Goal: Transaction & Acquisition: Purchase product/service

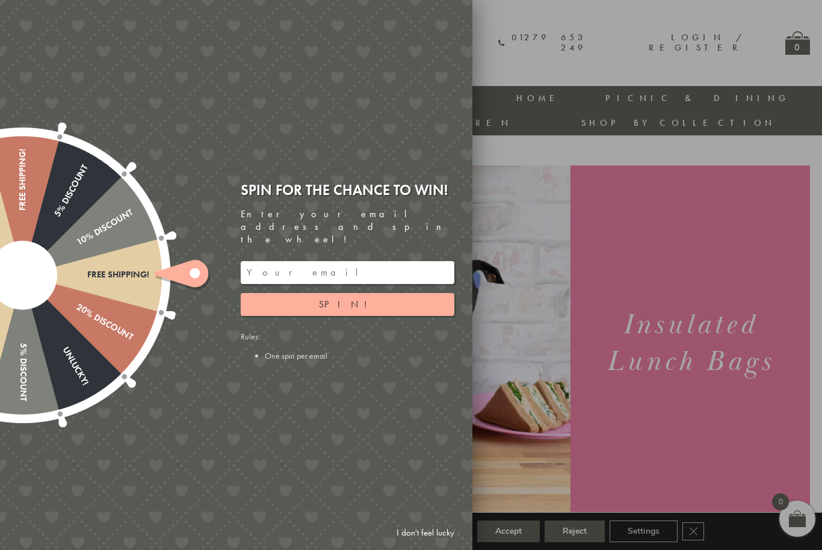
click at [430, 529] on link "I don't feel lucky" at bounding box center [425, 533] width 70 height 22
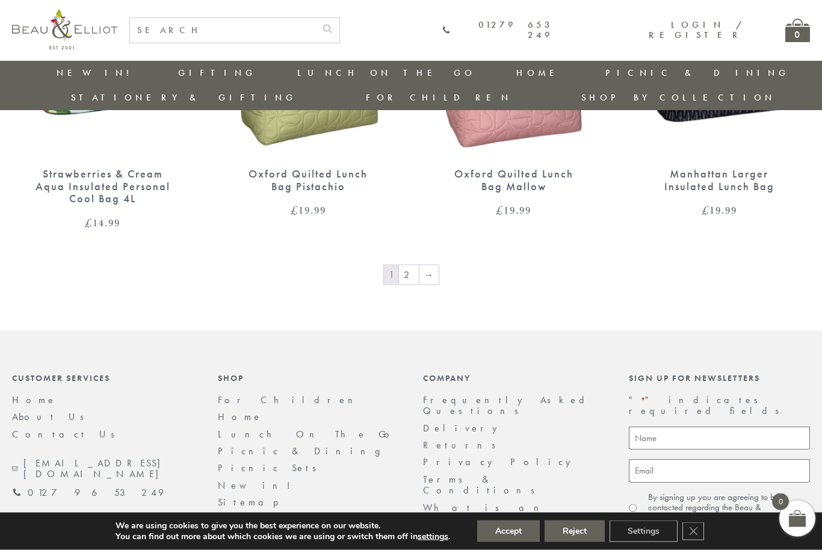
scroll to position [2038, 0]
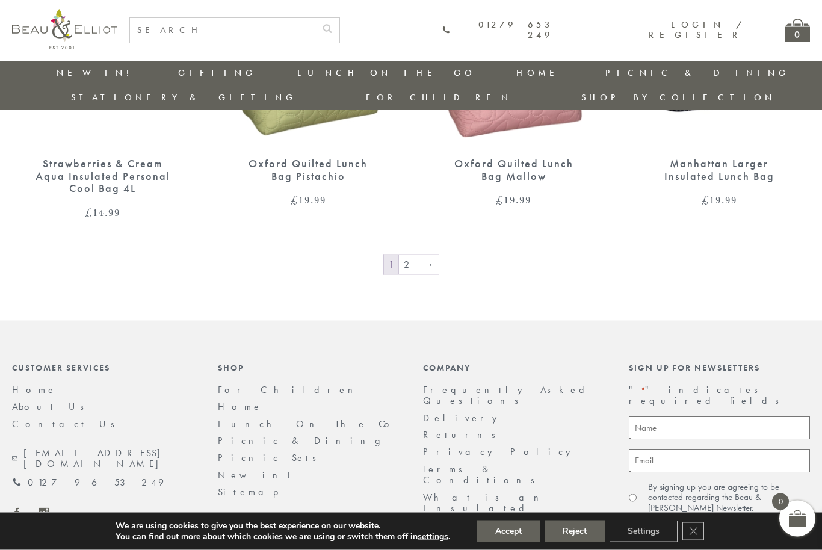
click at [414, 255] on link "2" at bounding box center [409, 264] width 20 height 19
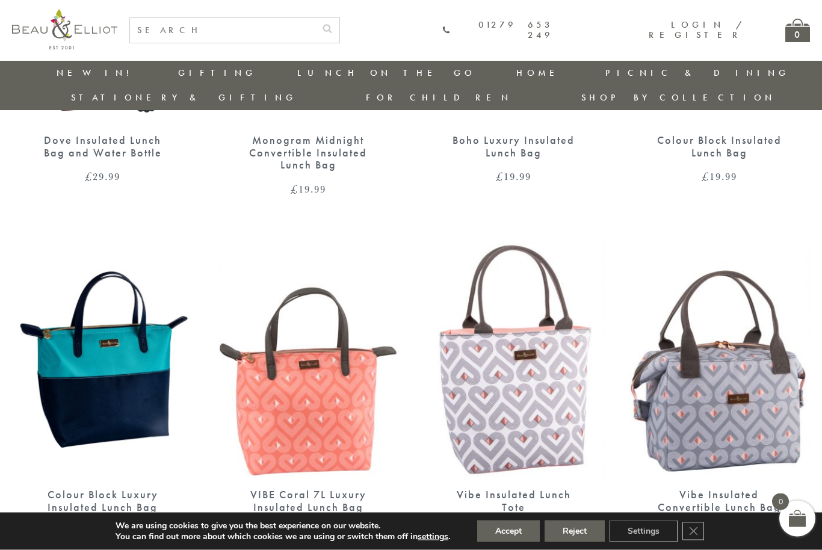
scroll to position [1413, 0]
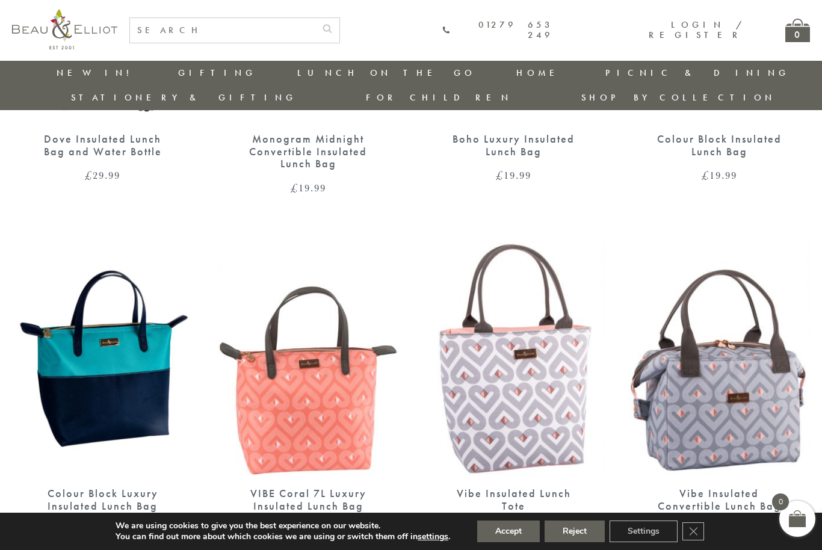
click at [507, 347] on img at bounding box center [514, 358] width 182 height 234
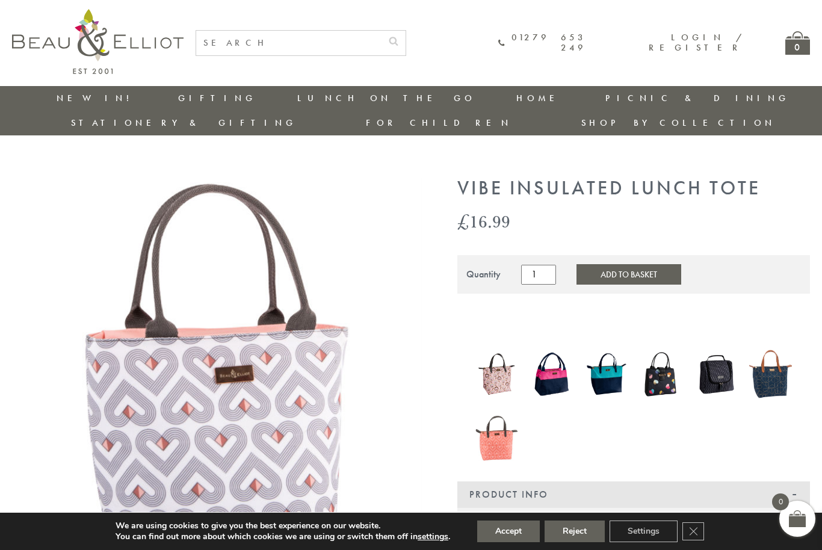
click at [614, 264] on button "Add to Basket" at bounding box center [628, 274] width 105 height 20
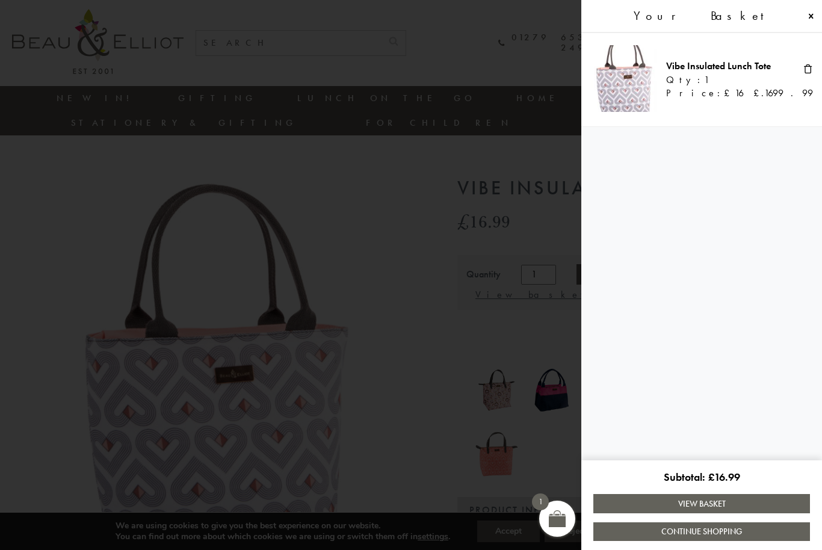
click at [742, 502] on link "View Basket" at bounding box center [701, 503] width 217 height 19
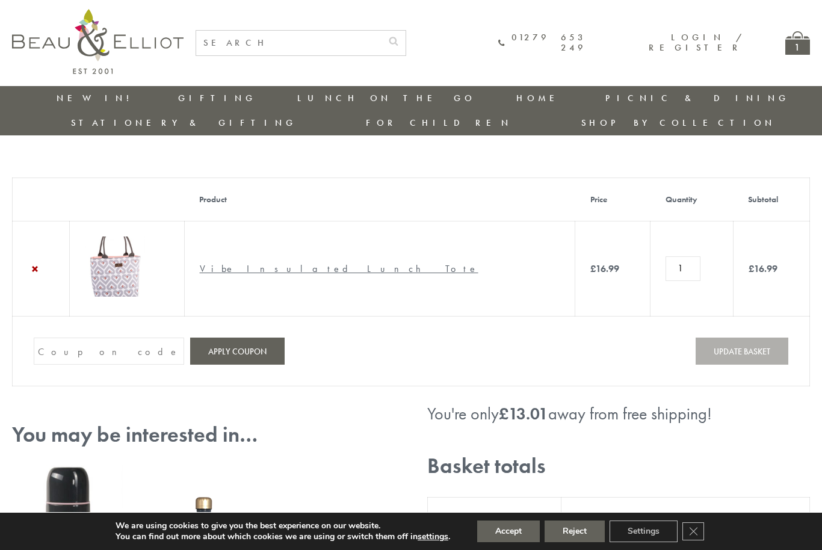
click at [297, 117] on link "Stationery & Gifting" at bounding box center [184, 123] width 226 height 12
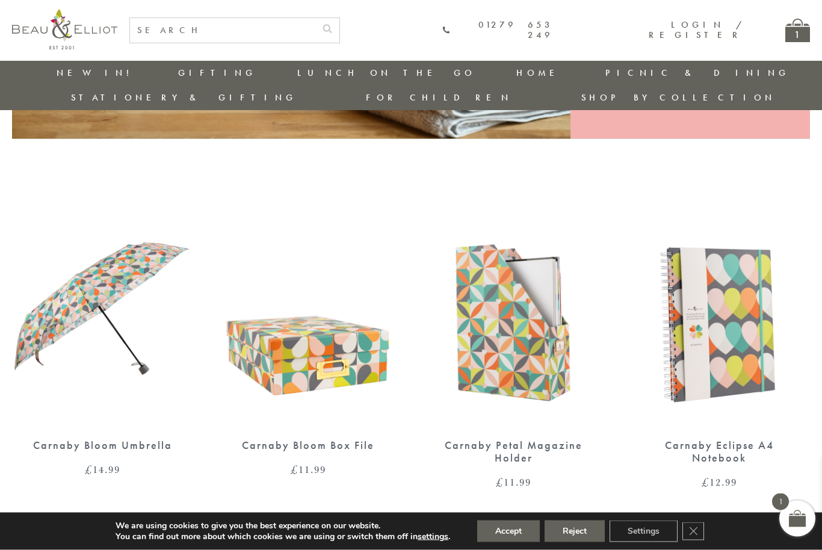
scroll to position [356, 0]
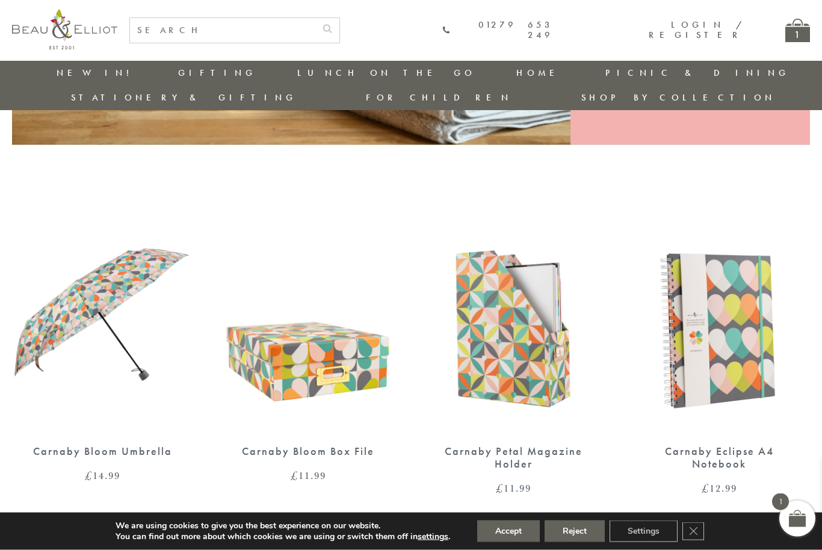
click at [508, 530] on button "Accept" at bounding box center [508, 531] width 63 height 22
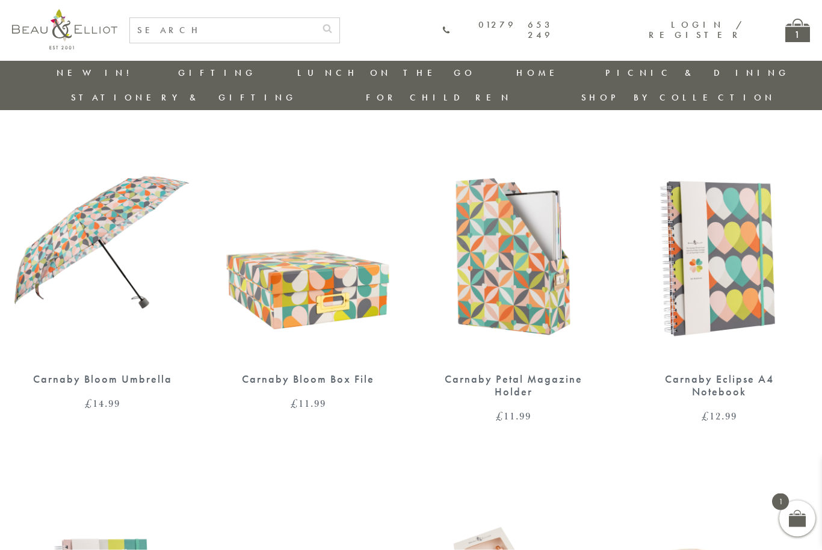
scroll to position [423, 0]
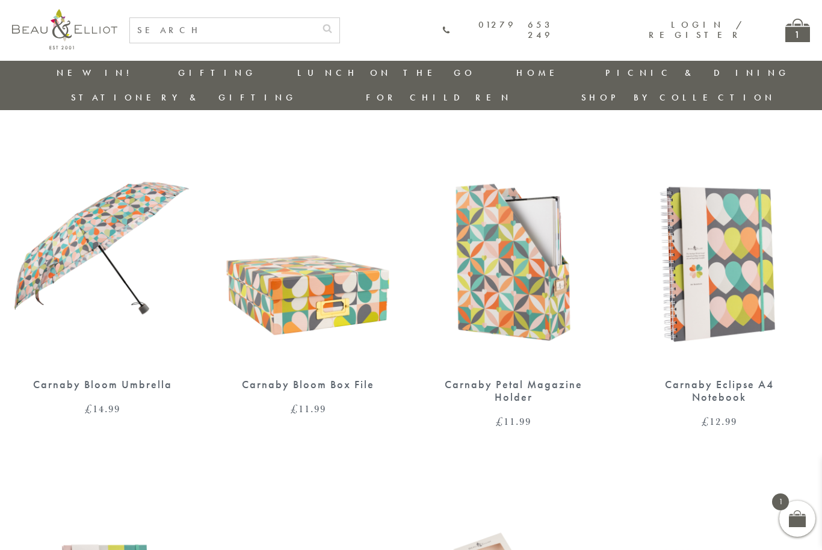
click at [719, 265] on img at bounding box center [720, 249] width 182 height 234
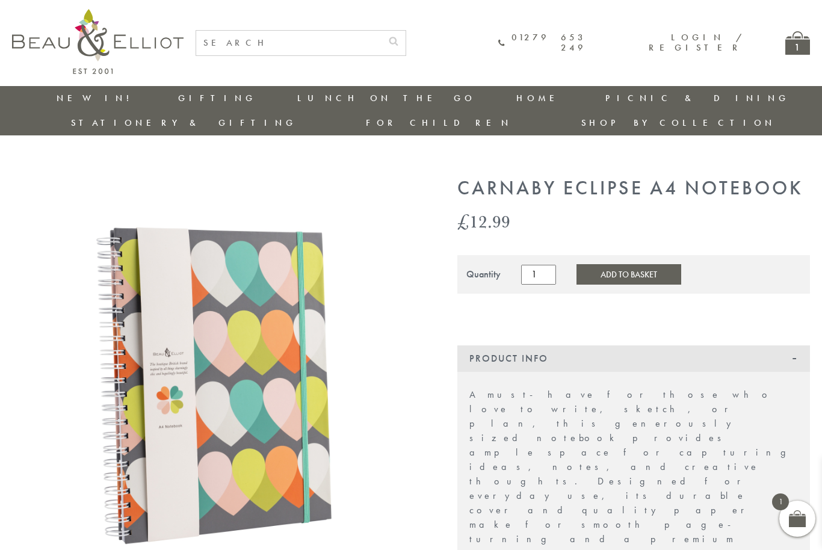
click at [618, 264] on button "Add to Basket" at bounding box center [628, 274] width 105 height 20
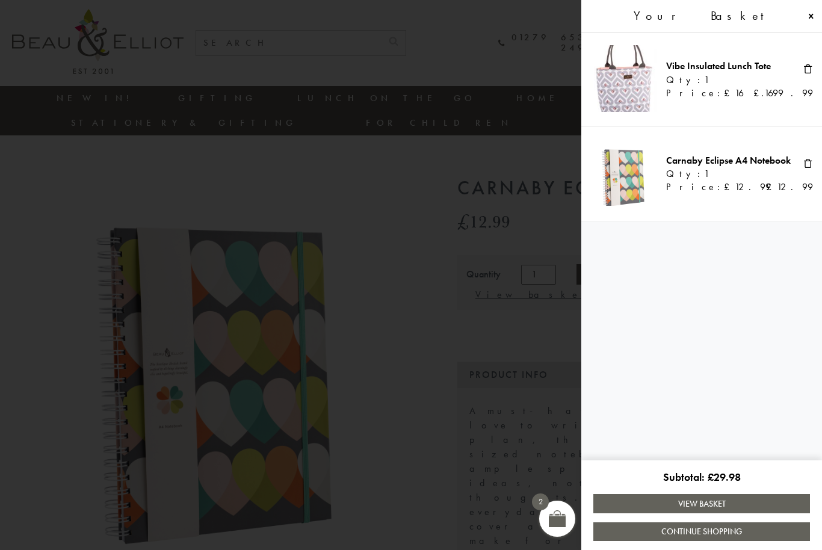
click at [690, 532] on link "Continue Shopping" at bounding box center [701, 531] width 217 height 19
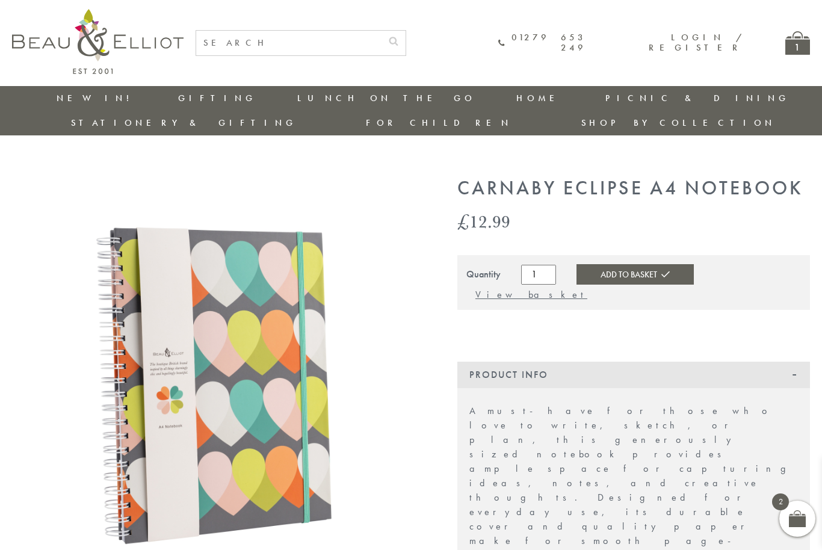
click at [297, 117] on link "Stationery & Gifting" at bounding box center [184, 123] width 226 height 12
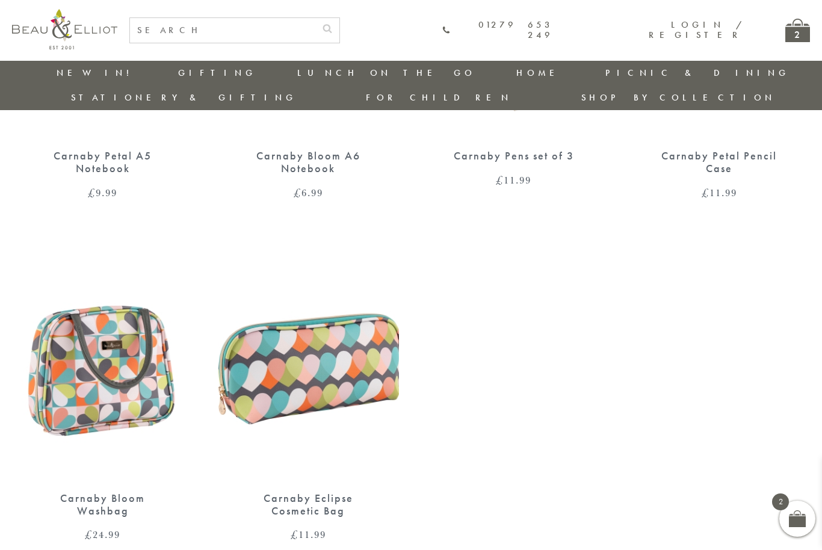
scroll to position [991, 1]
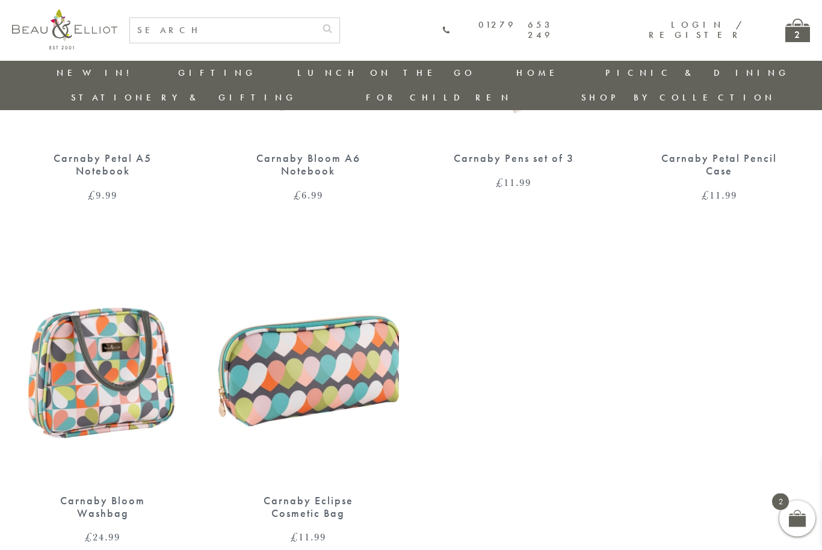
click at [104, 363] on img at bounding box center [103, 365] width 182 height 234
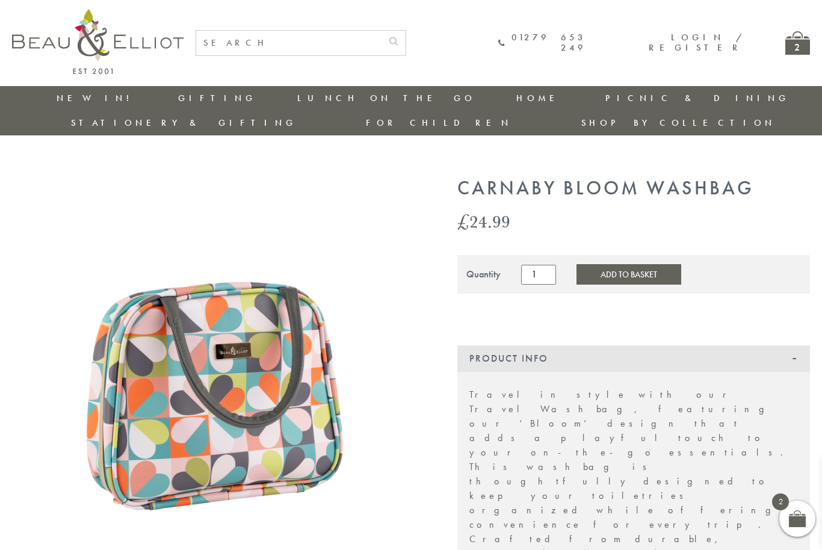
scroll to position [0, 1]
click at [624, 264] on button "Add to Basket" at bounding box center [628, 274] width 105 height 20
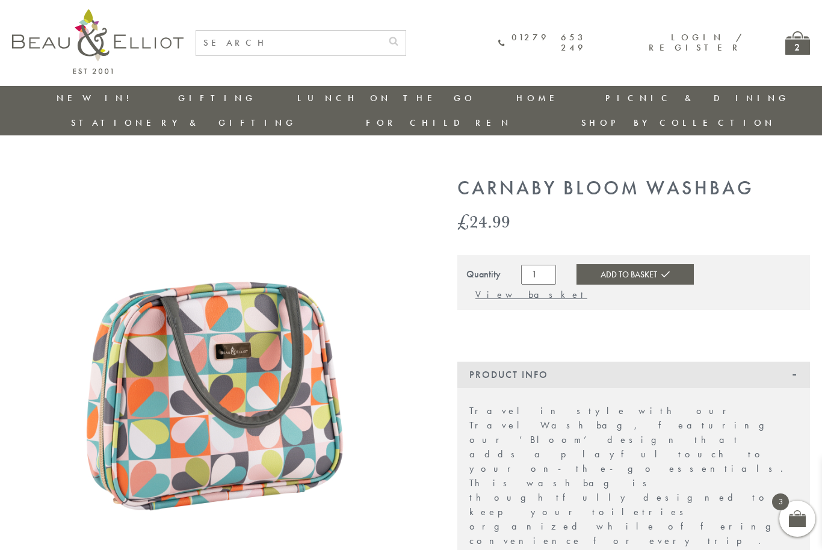
scroll to position [0, 0]
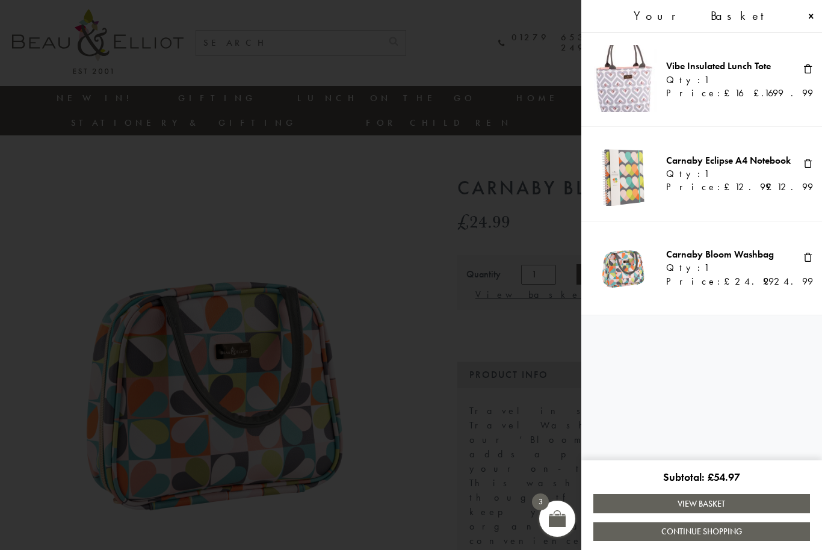
click at [748, 508] on link "View Basket" at bounding box center [701, 503] width 217 height 19
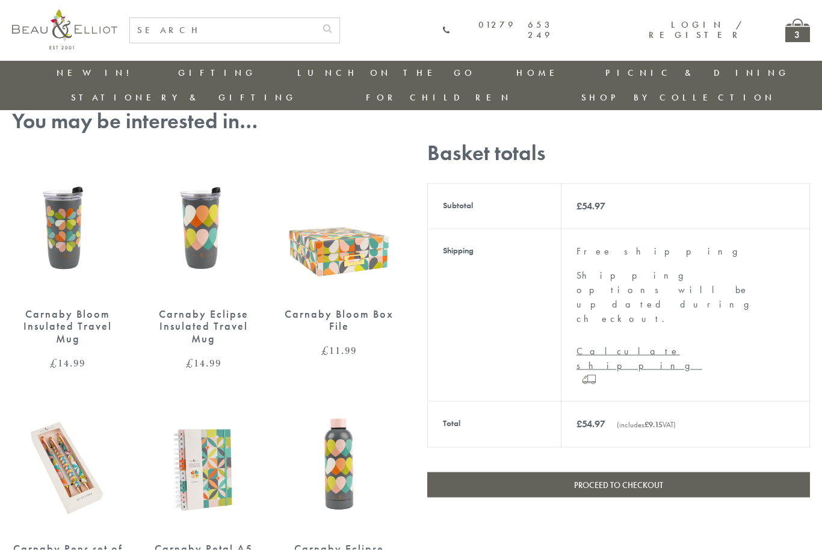
scroll to position [473, 0]
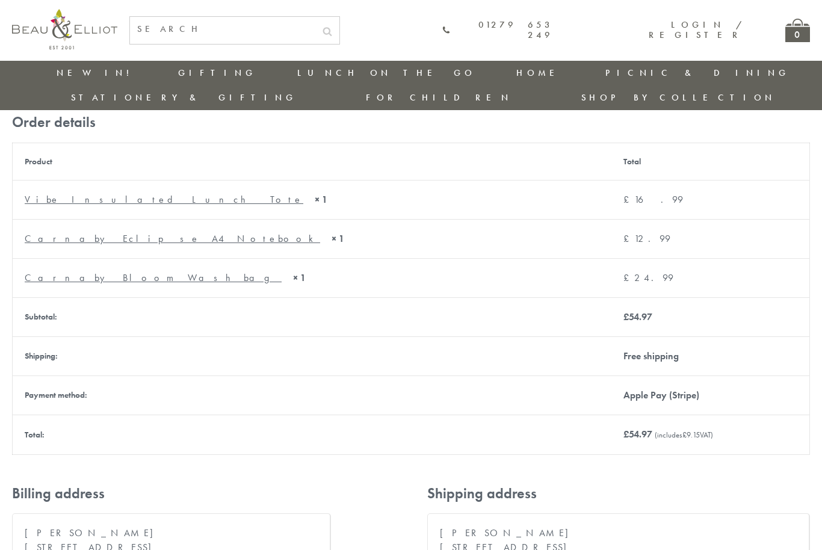
scroll to position [119, 0]
